Goal: Navigation & Orientation: Go to known website

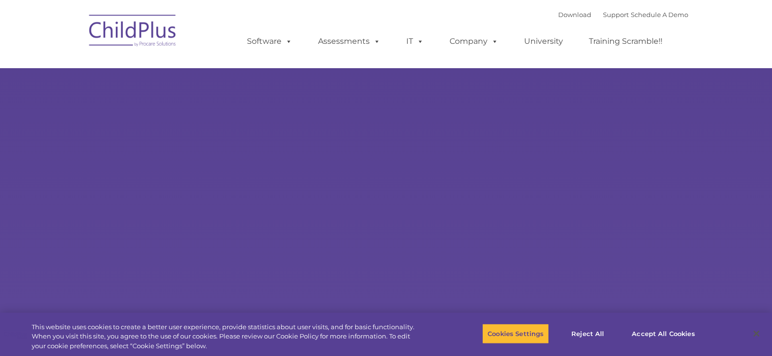
select select "MEDIUM"
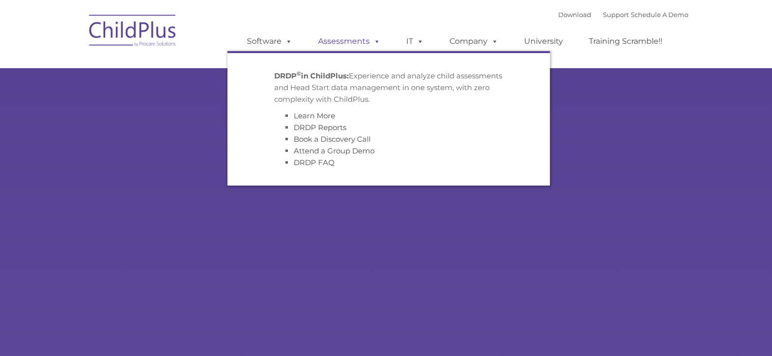
type input ""
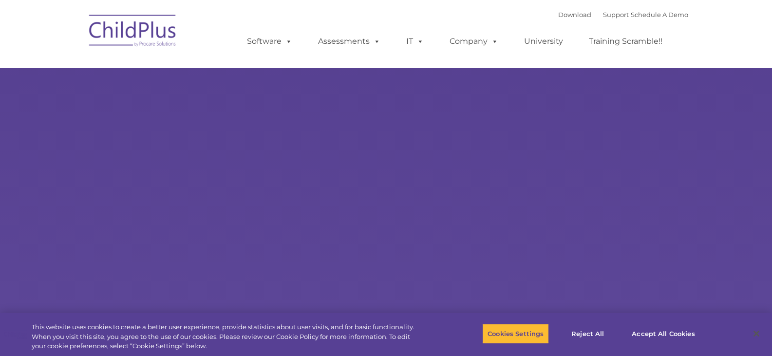
select select "MEDIUM"
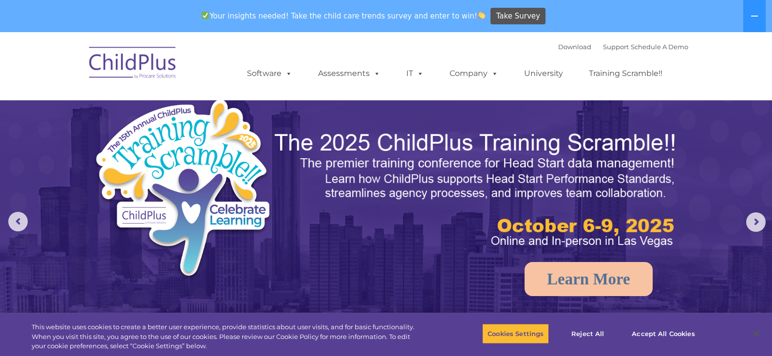
click at [157, 67] on img at bounding box center [132, 64] width 97 height 49
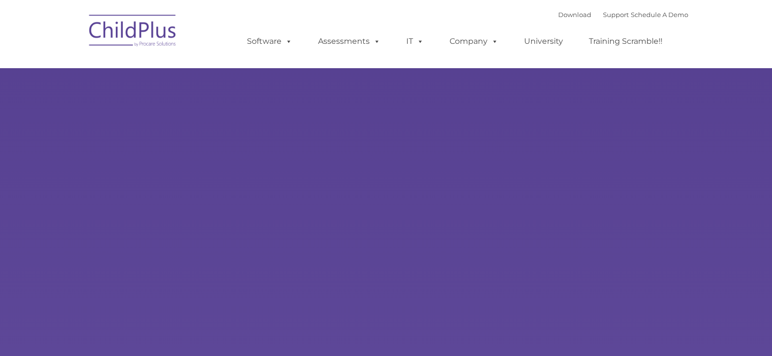
type input ""
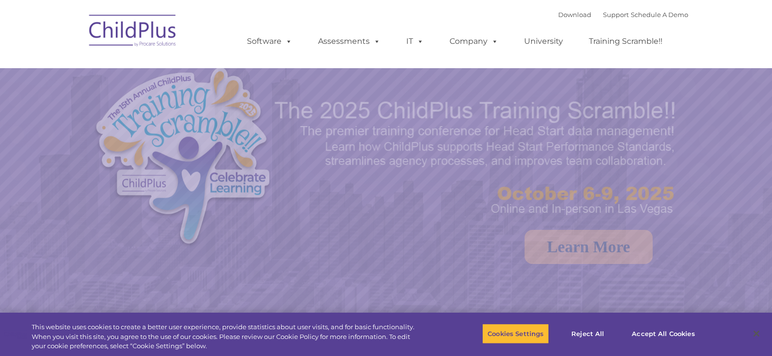
select select "MEDIUM"
